Goal: Transaction & Acquisition: Purchase product/service

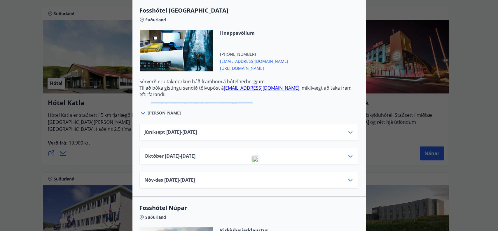
scroll to position [220, 0]
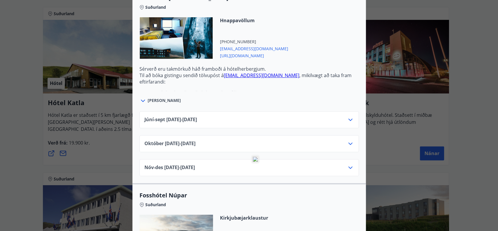
click at [287, 120] on div "Júní-[DATE]06.25 - [DATE]" at bounding box center [248, 122] width 209 height 12
click at [347, 120] on icon at bounding box center [350, 119] width 7 height 7
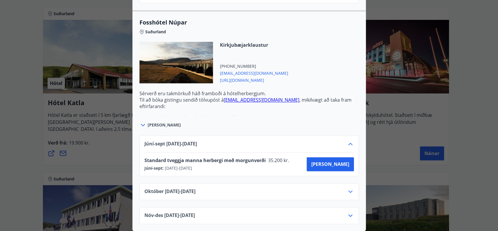
scroll to position [421, 0]
click at [337, 164] on button "Kaupa" at bounding box center [329, 164] width 47 height 14
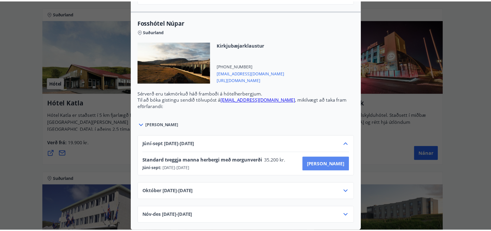
scroll to position [219, 0]
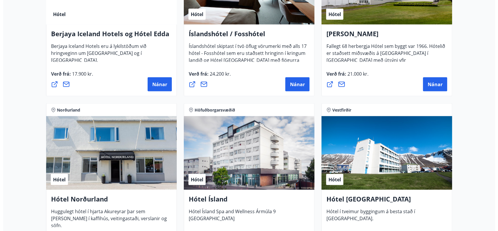
scroll to position [835, 0]
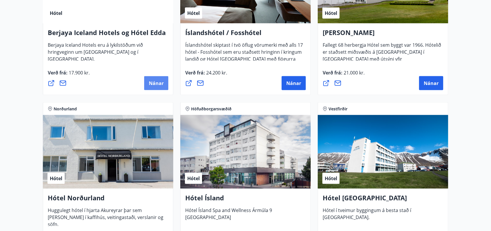
click at [156, 87] on button "Nánar" at bounding box center [156, 83] width 24 height 14
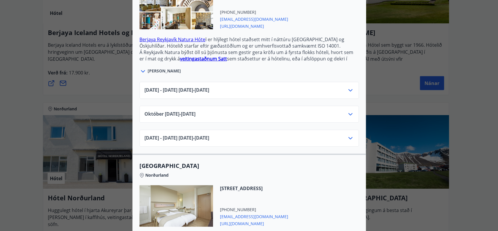
scroll to position [220, 0]
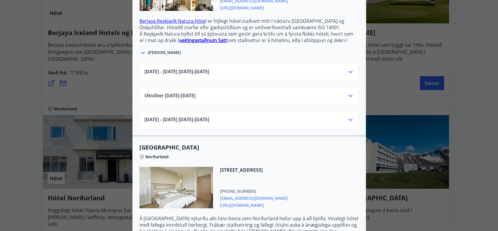
click at [219, 69] on div "Júní 2025 - September 2025 01.06.25 - 30.09.25" at bounding box center [248, 74] width 209 height 12
click at [209, 68] on span "Júní 2025 - September 2025 01.06.25 - 30.09.25" at bounding box center [176, 71] width 65 height 7
click at [348, 68] on icon at bounding box center [350, 71] width 7 height 7
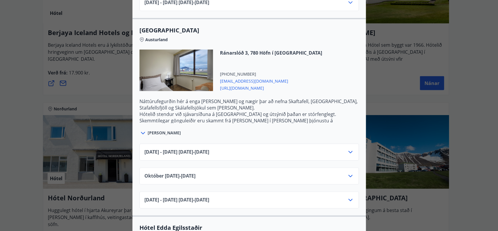
scroll to position [920, 0]
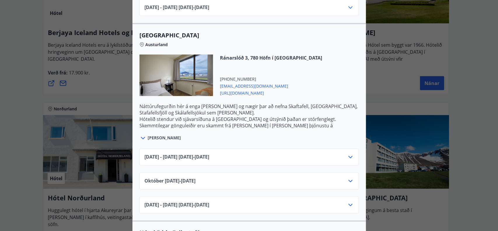
click at [347, 153] on icon at bounding box center [350, 156] width 7 height 7
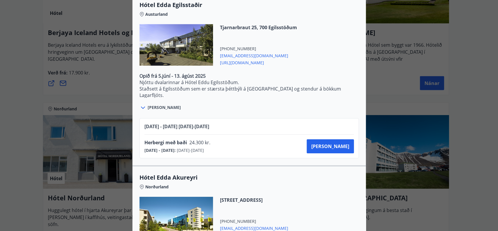
scroll to position [1168, 0]
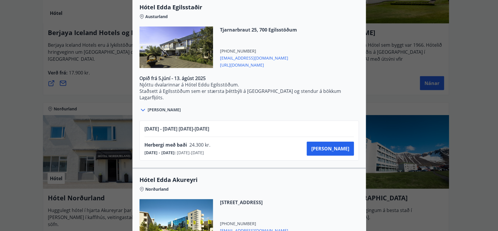
click at [26, 53] on div at bounding box center [249, 115] width 498 height 231
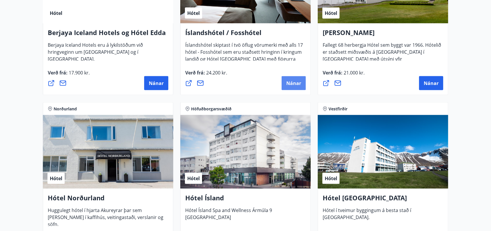
click at [293, 83] on span "Nánar" at bounding box center [294, 83] width 15 height 6
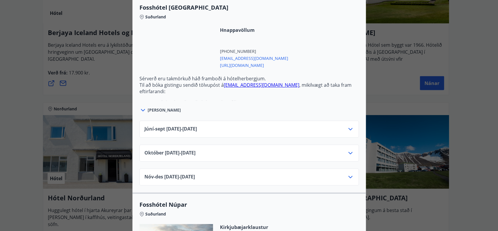
scroll to position [1729, 0]
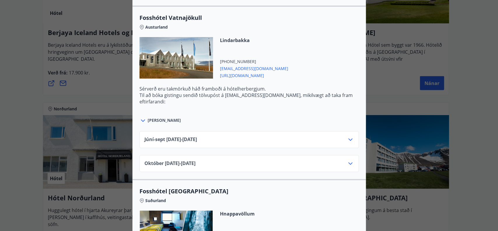
scroll to position [1509, 0]
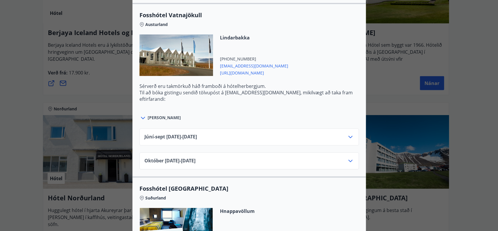
click at [232, 136] on div "Júní-sept 01.06.25 - 30.09.25" at bounding box center [248, 139] width 209 height 12
click at [347, 136] on icon at bounding box center [350, 136] width 7 height 7
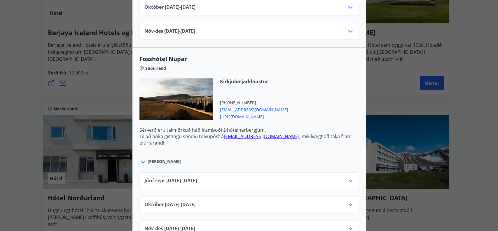
scroll to position [1874, 0]
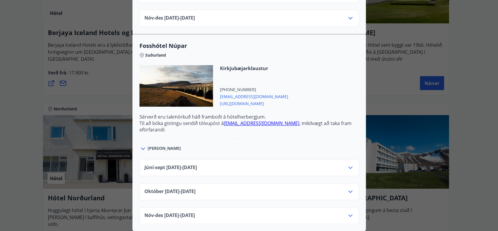
click at [350, 164] on icon at bounding box center [350, 167] width 7 height 7
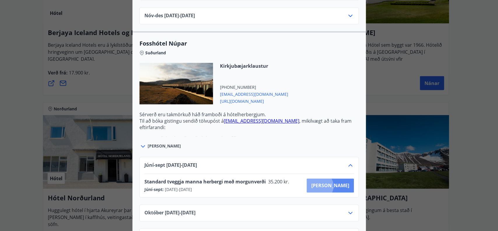
click at [339, 182] on span "Kaupa" at bounding box center [330, 185] width 38 height 6
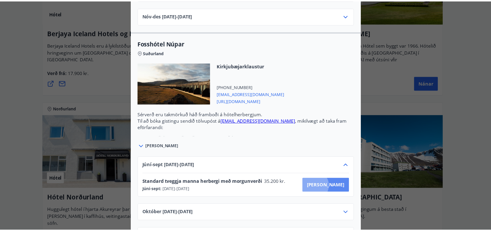
scroll to position [31, 0]
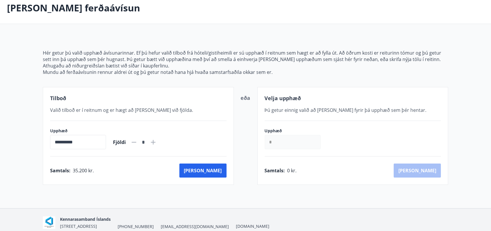
click at [157, 142] on icon at bounding box center [153, 141] width 7 height 7
type input "*"
click at [209, 168] on button "Kaup" at bounding box center [203, 170] width 47 height 14
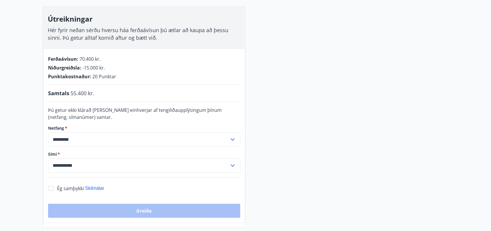
scroll to position [156, 0]
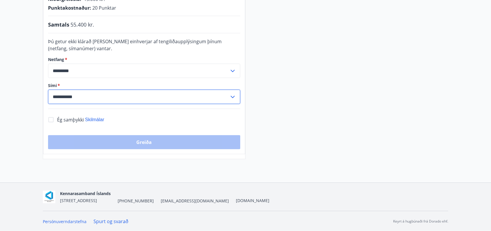
click at [62, 94] on input "**********" at bounding box center [138, 96] width 181 height 14
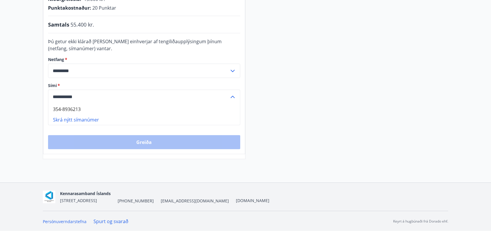
drag, startPoint x: 57, startPoint y: 97, endPoint x: 44, endPoint y: 97, distance: 12.8
click at [44, 97] on div "**********" at bounding box center [144, 67] width 202 height 174
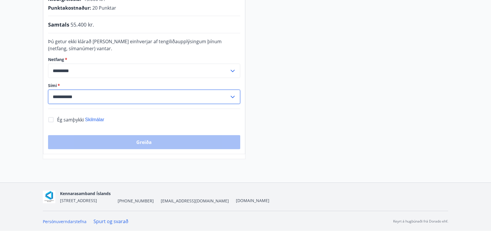
click at [63, 96] on input "**********" at bounding box center [138, 96] width 181 height 14
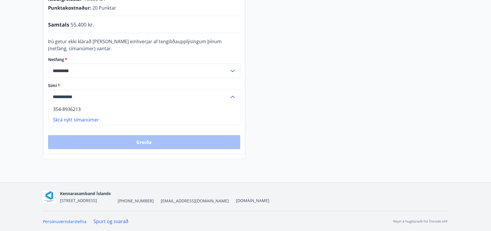
type input "**********"
click at [22, 143] on main "**********" at bounding box center [245, 13] width 491 height 291
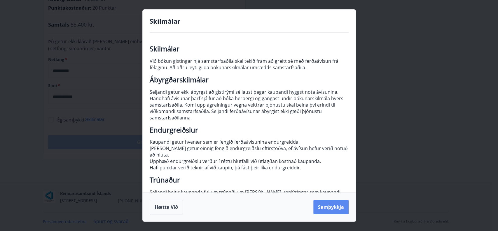
click at [335, 206] on button "Samþykkja" at bounding box center [330, 207] width 35 height 14
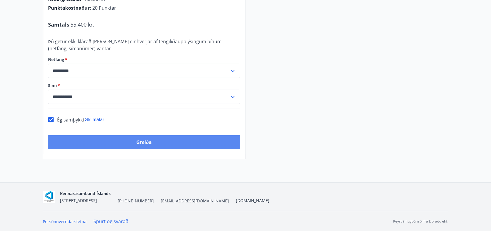
click at [192, 143] on button "Greiða" at bounding box center [144, 142] width 192 height 14
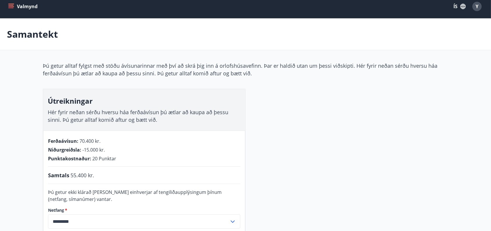
scroll to position [6, 0]
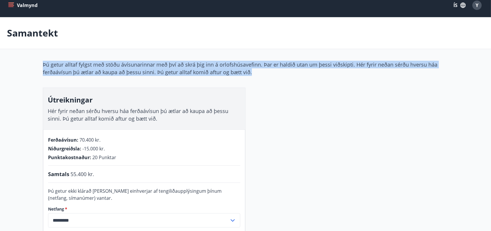
drag, startPoint x: 42, startPoint y: 62, endPoint x: 253, endPoint y: 71, distance: 210.9
click at [253, 71] on div "**********" at bounding box center [246, 184] width 420 height 247
copy p "Þú getur alltaf fylgst með stöðu ávísunarinnar með því að skrá þig inn á orlofs…"
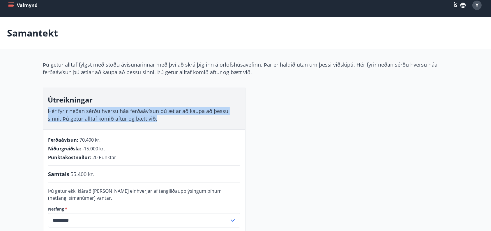
drag, startPoint x: 161, startPoint y: 122, endPoint x: 36, endPoint y: 110, distance: 125.1
click at [36, 110] on div "**********" at bounding box center [246, 184] width 420 height 247
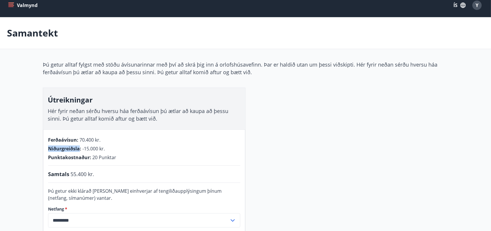
drag, startPoint x: 49, startPoint y: 149, endPoint x: 79, endPoint y: 147, distance: 29.8
click at [79, 147] on span "Niðurgreiðsla :" at bounding box center [64, 148] width 33 height 6
copy span "Niðurgreiðsla"
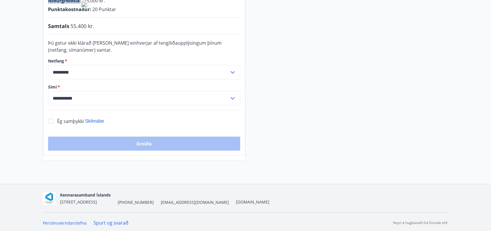
scroll to position [156, 0]
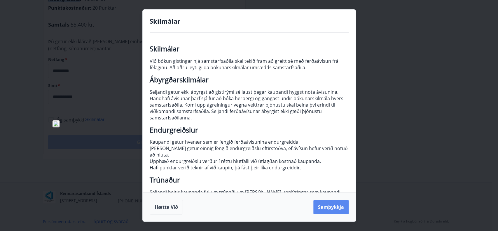
click at [321, 204] on button "Samþykkja" at bounding box center [330, 207] width 35 height 14
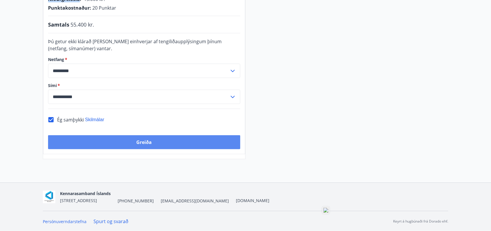
click at [145, 142] on button "Greiða" at bounding box center [144, 142] width 192 height 14
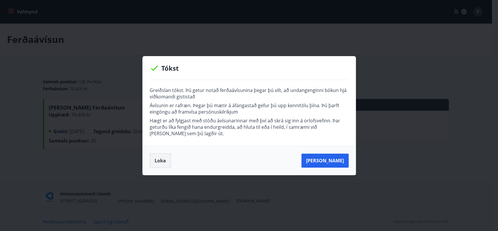
click at [164, 161] on button "Loka" at bounding box center [160, 160] width 21 height 15
